Goal: Navigation & Orientation: Find specific page/section

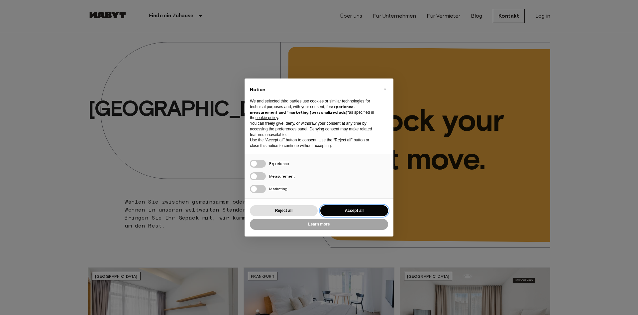
click at [353, 208] on button "Accept all" at bounding box center [354, 210] width 68 height 11
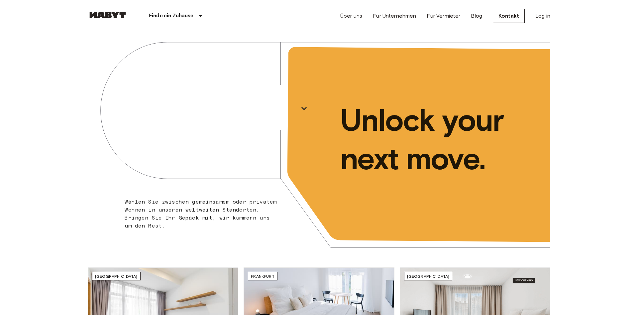
click at [547, 15] on link "Log in" at bounding box center [542, 16] width 15 height 8
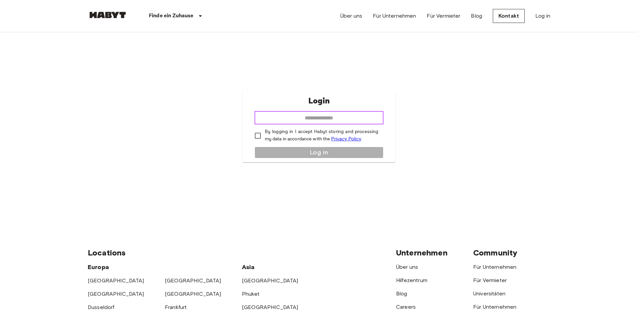
click at [346, 123] on input "email" at bounding box center [319, 117] width 129 height 13
click at [346, 119] on input "email" at bounding box center [319, 117] width 129 height 13
type input "**********"
click at [283, 137] on p "By logging in I accept Habyt storing and processing my data in accordance with …" at bounding box center [322, 135] width 114 height 14
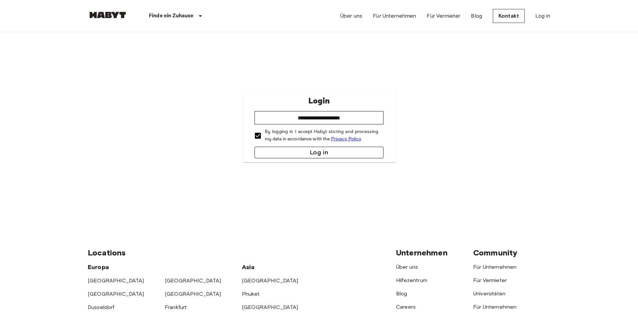
click at [282, 150] on button "Log in" at bounding box center [319, 153] width 129 height 12
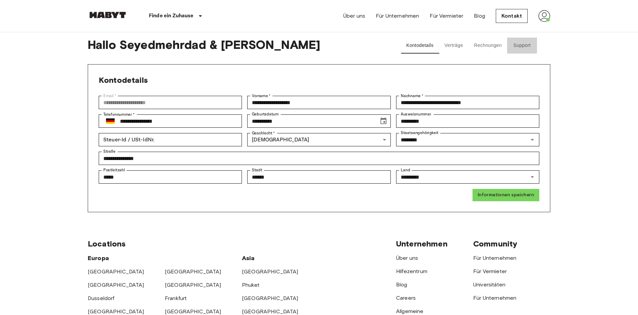
click at [526, 45] on button "Support" at bounding box center [522, 46] width 30 height 16
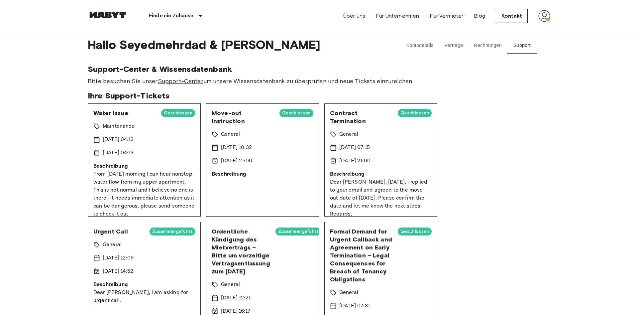
click at [180, 79] on link "Support-Center" at bounding box center [181, 80] width 46 height 7
